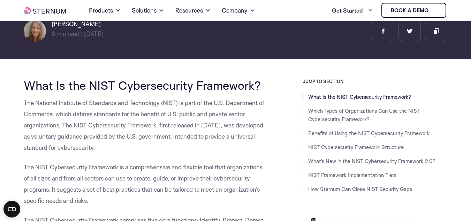
scroll to position [151, 0]
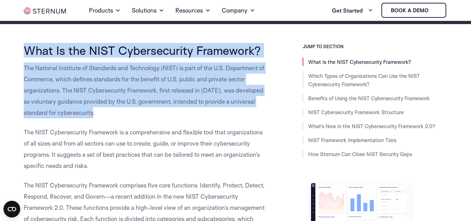
drag, startPoint x: 24, startPoint y: 48, endPoint x: 108, endPoint y: 114, distance: 106.2
copy div "What Is the NIST Cybersecurity Framework? The National Institute of Standards a…"
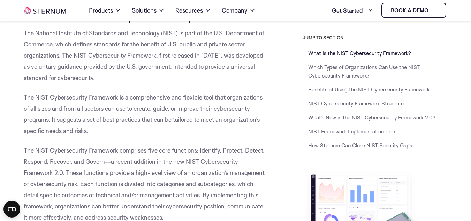
click at [150, 118] on span "The NIST Cybersecurity Framework is a comprehensive and flexible tool that orga…" at bounding box center [143, 113] width 239 height 41
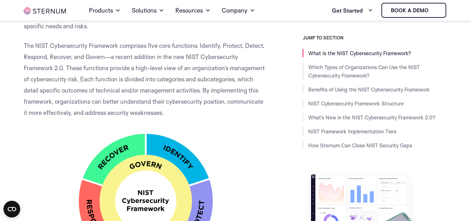
scroll to position [256, 0]
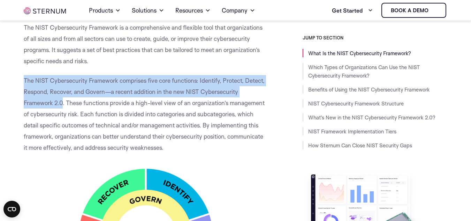
drag, startPoint x: 24, startPoint y: 77, endPoint x: 63, endPoint y: 101, distance: 45.8
click at [63, 101] on span "The NIST Cybersecurity Framework comprises five core functions: Identify, Prote…" at bounding box center [144, 114] width 241 height 74
copy span "The NIST Cybersecurity Framework comprises five core functions: Identify, Prote…"
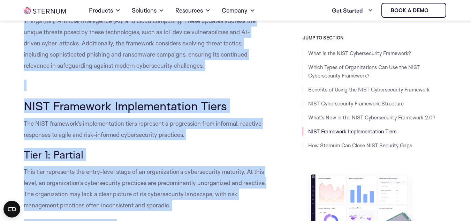
scroll to position [2365, 0]
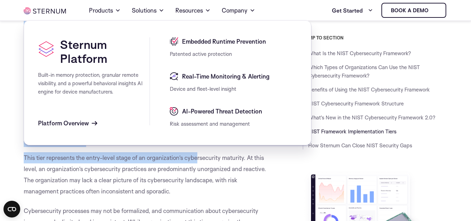
drag, startPoint x: 25, startPoint y: 63, endPoint x: 199, endPoint y: 159, distance: 198.8
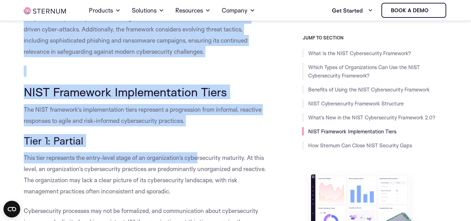
click at [199, 159] on span "This tier represents the entry-level stage of an organization’s cybersecurity m…" at bounding box center [145, 174] width 242 height 41
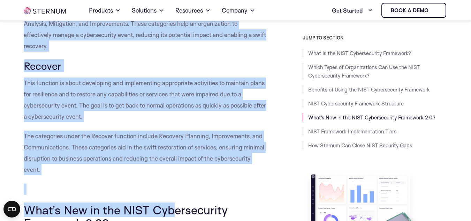
scroll to position [2046, 0]
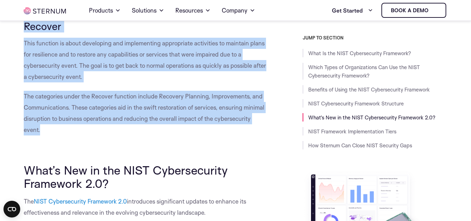
drag, startPoint x: 24, startPoint y: 45, endPoint x: 95, endPoint y: 132, distance: 112.7
copy div "LORE Ipsumdolorsit Ametconse Adipiscin Eli SEDD Eiusmodtempor Incididun ut l et…"
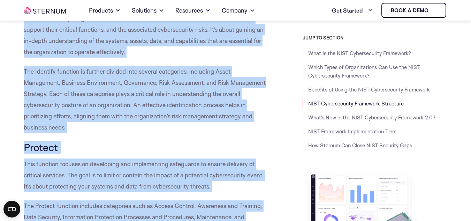
scroll to position [1523, 0]
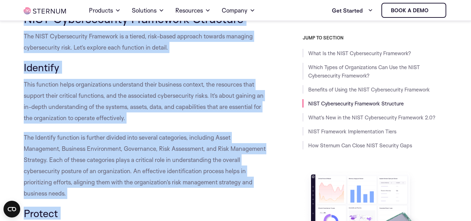
click at [160, 108] on span "This function helps organizations understand their business context, the resour…" at bounding box center [144, 100] width 240 height 41
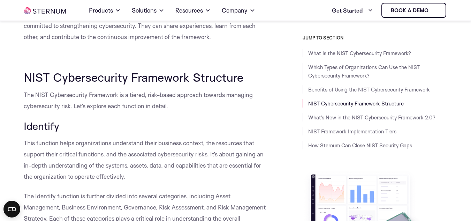
scroll to position [1453, 0]
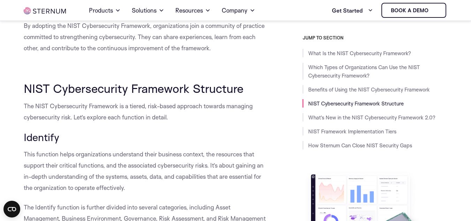
click at [179, 88] on span "NIST Cybersecurity Framework Structure" at bounding box center [133, 88] width 219 height 15
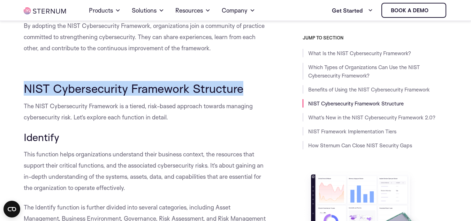
click at [179, 88] on span "NIST Cybersecurity Framework Structure" at bounding box center [133, 88] width 219 height 15
copy div "NIST Cybersecurity Framework Structure"
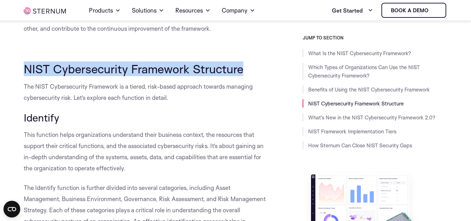
scroll to position [1488, 0]
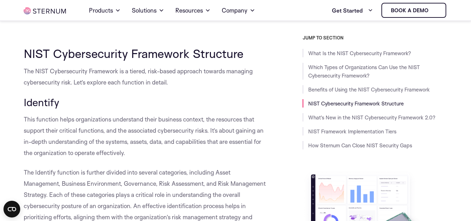
click at [44, 103] on span "Identify" at bounding box center [42, 101] width 36 height 13
copy span "Identify"
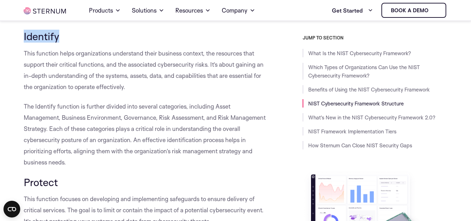
scroll to position [1558, 0]
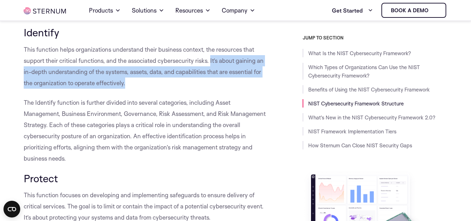
drag, startPoint x: 211, startPoint y: 60, endPoint x: 227, endPoint y: 83, distance: 27.9
click at [227, 83] on p "This function helps organizations understand their business context, the resour…" at bounding box center [145, 66] width 243 height 45
copy span "It’s about gaining an in-depth understanding of the systems, assets, data, and …"
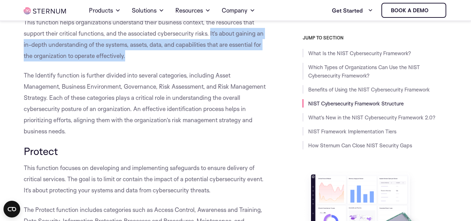
scroll to position [1593, 0]
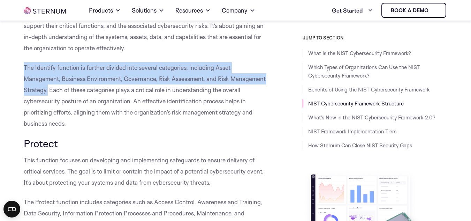
drag, startPoint x: 47, startPoint y: 90, endPoint x: 24, endPoint y: 67, distance: 33.0
click at [24, 67] on span "The Identify function is further divided into several categories, including Ass…" at bounding box center [145, 95] width 242 height 63
copy span "The Identify function is further divided into several categories, including Ass…"
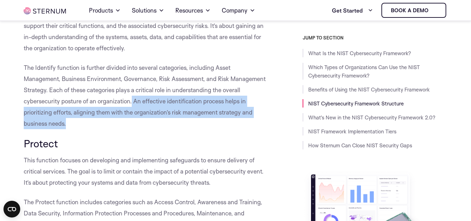
drag, startPoint x: 132, startPoint y: 98, endPoint x: 150, endPoint y: 118, distance: 27.1
click at [150, 118] on p "The Identify function is further divided into several categories, including Ass…" at bounding box center [145, 95] width 243 height 67
copy span "An effective identification process helps in prioritizing efforts, aligning the…"
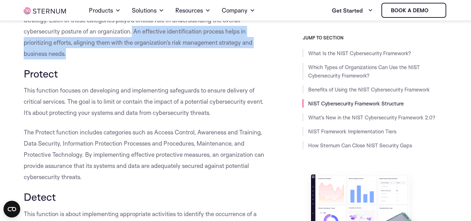
scroll to position [1697, 0]
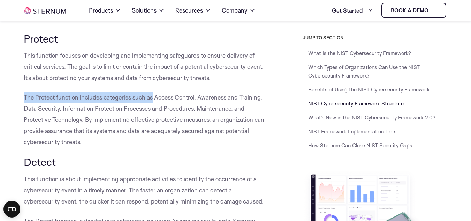
drag, startPoint x: 24, startPoint y: 94, endPoint x: 153, endPoint y: 100, distance: 128.3
click at [153, 100] on span "The Protect function includes categories such as Access Control, Awareness and …" at bounding box center [144, 119] width 240 height 52
copy span "The Protect function includes categories such as"
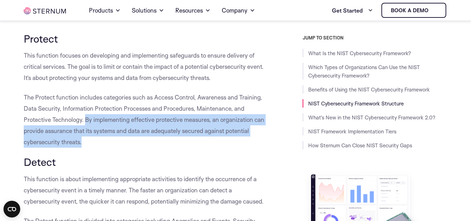
drag, startPoint x: 84, startPoint y: 118, endPoint x: 99, endPoint y: 142, distance: 28.9
click at [99, 142] on p "The Protect function includes categories such as Access Control, Awareness and …" at bounding box center [145, 120] width 243 height 56
copy span "By implementing effective protective measures, an organization can provide assu…"
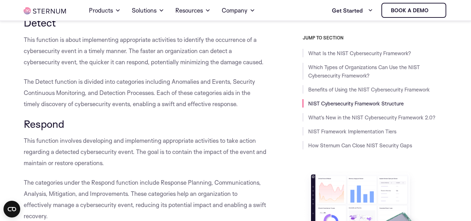
scroll to position [1837, 0]
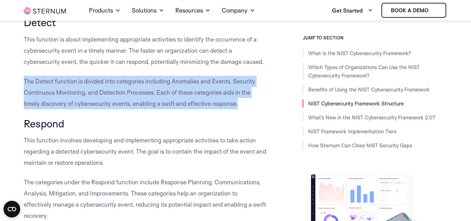
drag, startPoint x: 24, startPoint y: 80, endPoint x: 242, endPoint y: 100, distance: 219.1
click at [242, 100] on p "The Detect function is divided into categories including Anomalies and Events, …" at bounding box center [145, 92] width 243 height 33
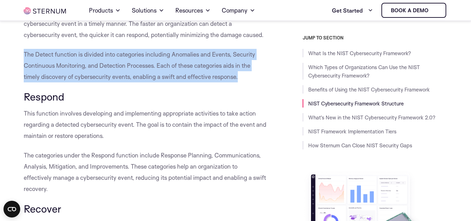
scroll to position [1872, 0]
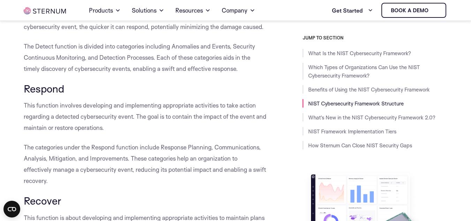
click at [128, 119] on span "This function involves developing and implementing appropriate activities to ta…" at bounding box center [145, 116] width 242 height 30
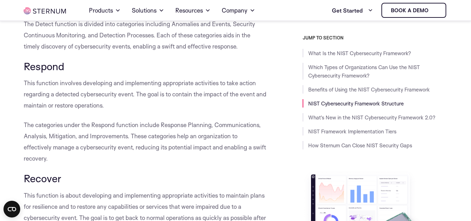
scroll to position [1906, 0]
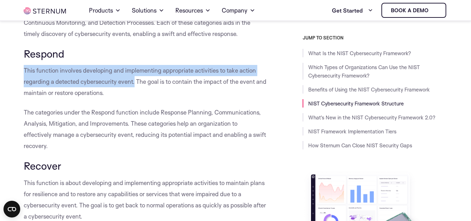
drag, startPoint x: 24, startPoint y: 69, endPoint x: 135, endPoint y: 86, distance: 112.2
click at [135, 86] on p "This function involves developing and implementing appropriate activities to ta…" at bounding box center [145, 81] width 243 height 33
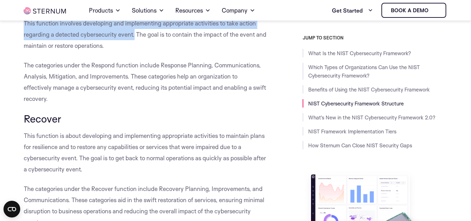
scroll to position [1941, 0]
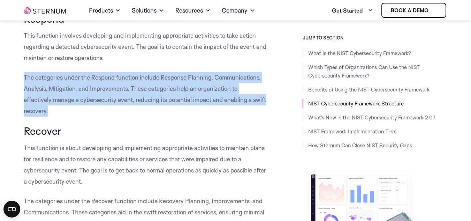
drag, startPoint x: 25, startPoint y: 75, endPoint x: 79, endPoint y: 109, distance: 63.7
click at [79, 109] on p "The categories under the Respond function include Response Planning, Communicat…" at bounding box center [145, 94] width 243 height 45
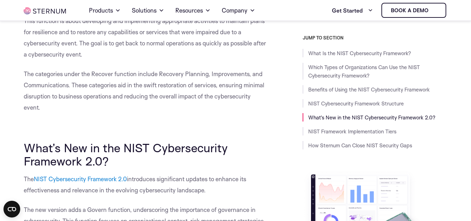
scroll to position [2081, 0]
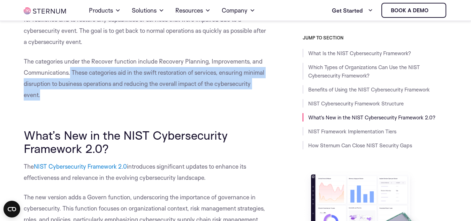
drag, startPoint x: 71, startPoint y: 70, endPoint x: 148, endPoint y: 97, distance: 81.5
click at [148, 97] on p "The categories under the Recover function include Recovery Planning, Improvemen…" at bounding box center [145, 78] width 243 height 45
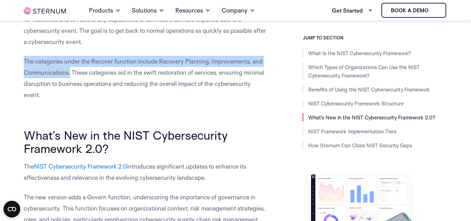
drag, startPoint x: 24, startPoint y: 59, endPoint x: 70, endPoint y: 74, distance: 48.5
click at [70, 74] on span "The categories under the Recover function include Recovery Planning, Improvemen…" at bounding box center [144, 77] width 240 height 41
